Goal: Information Seeking & Learning: Learn about a topic

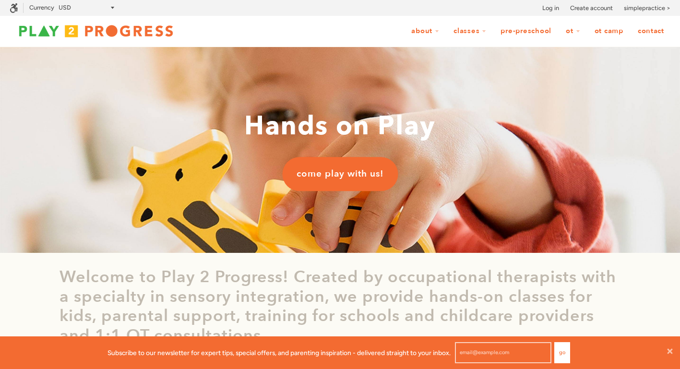
click at [516, 30] on link "Pre-Preschool" at bounding box center [525, 31] width 63 height 18
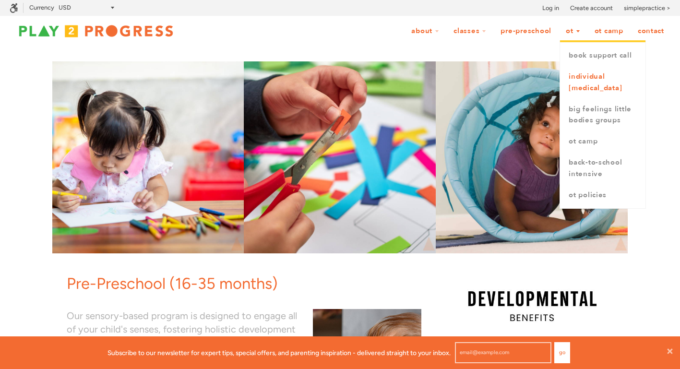
click at [574, 87] on link "Individual [MEDICAL_DATA]" at bounding box center [602, 82] width 85 height 33
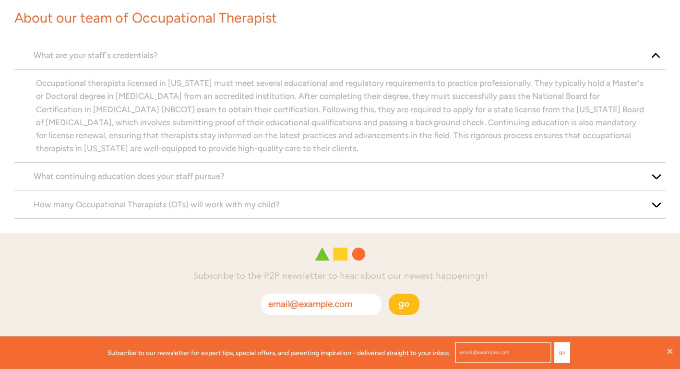
scroll to position [1306, 0]
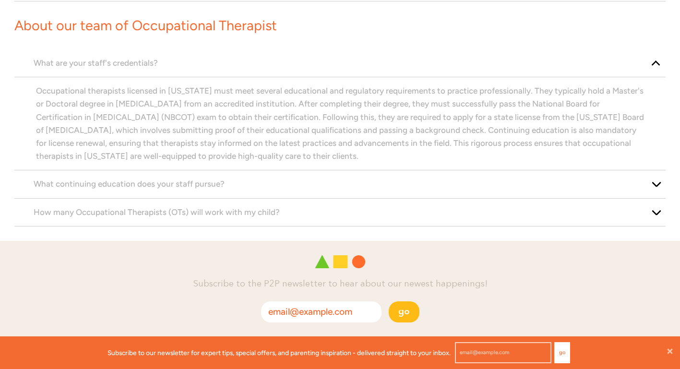
click at [203, 72] on div "What are your staff's credentials?" at bounding box center [339, 63] width 651 height 28
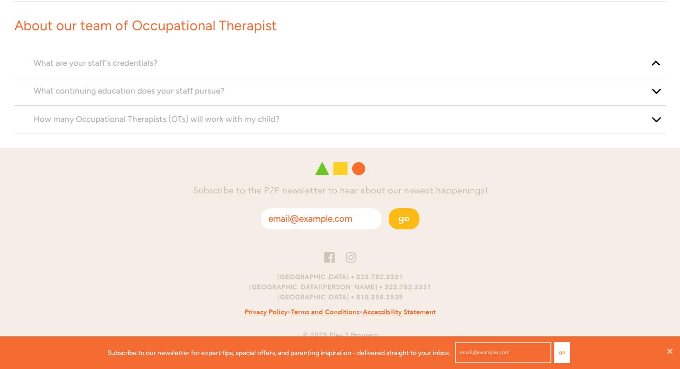
click at [204, 66] on p "What are your staff's credentials?" at bounding box center [340, 63] width 613 height 13
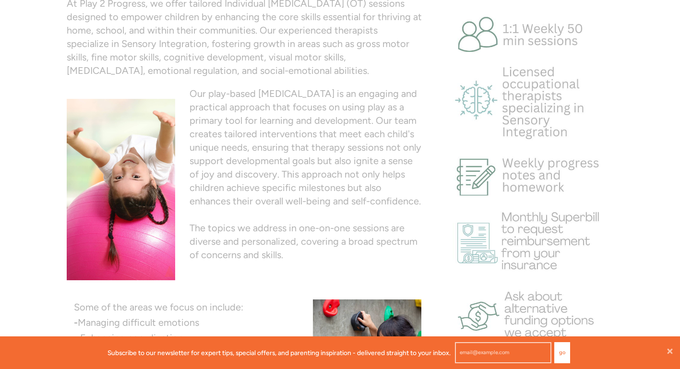
scroll to position [0, 0]
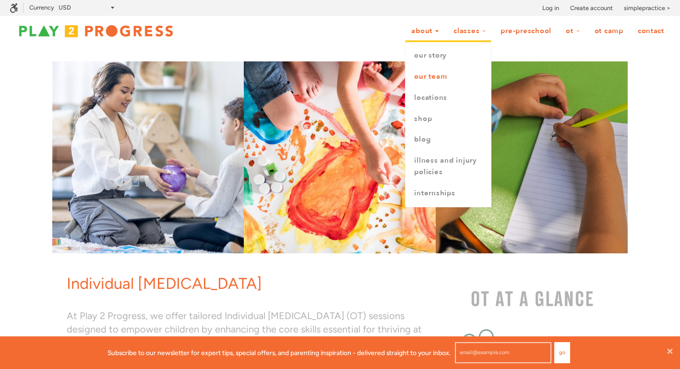
click at [426, 75] on link "Our Team" at bounding box center [448, 76] width 85 height 21
